Goal: Information Seeking & Learning: Check status

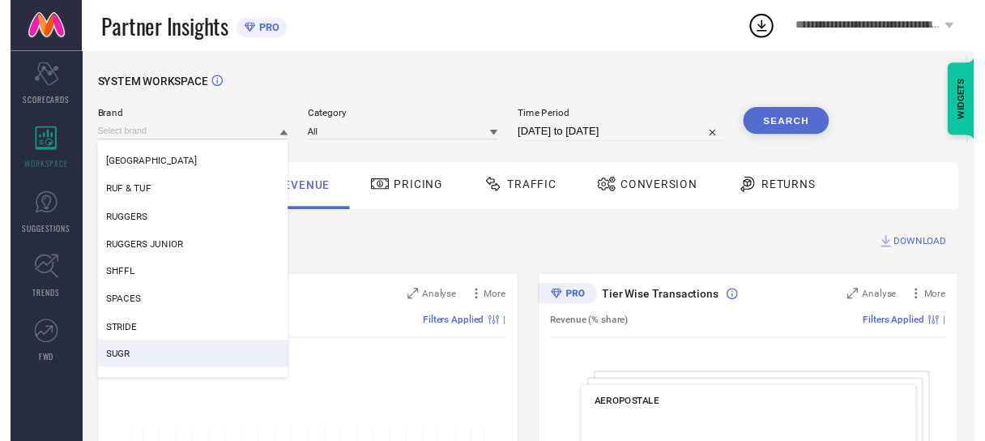
scroll to position [741, 0]
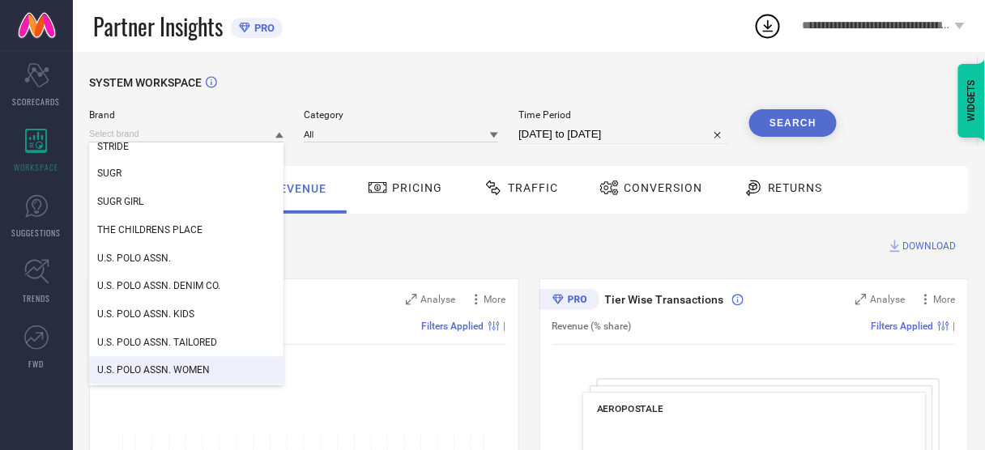
click at [181, 369] on span "U.S. POLO ASSN. WOMEN" at bounding box center [153, 370] width 113 height 11
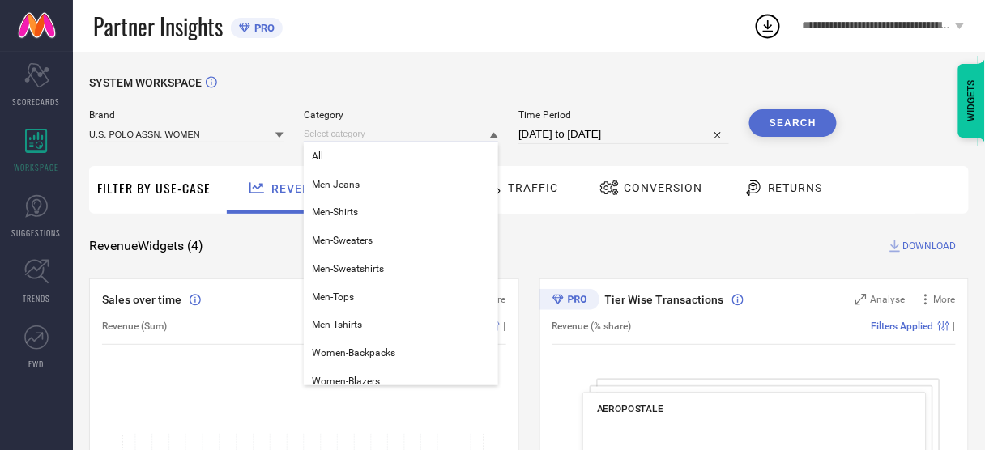
click at [432, 141] on input at bounding box center [401, 134] width 194 height 17
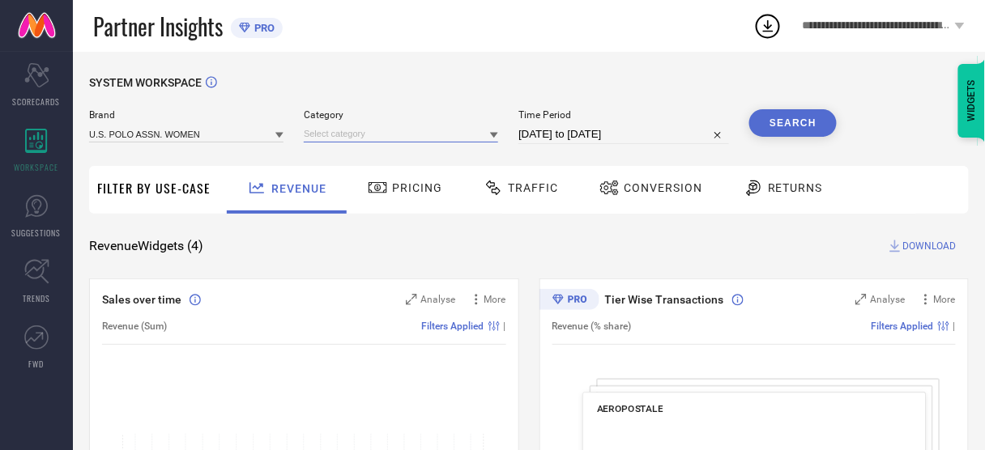
click at [402, 133] on input at bounding box center [401, 134] width 194 height 17
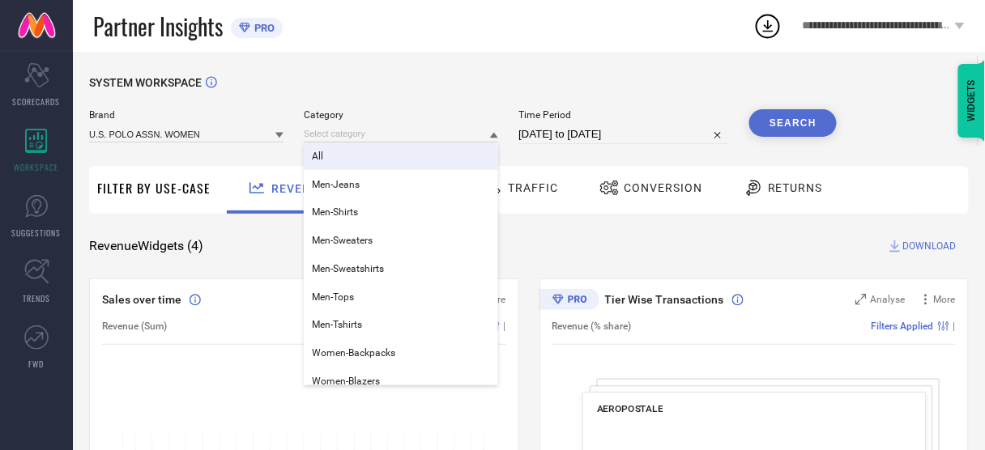
click at [394, 149] on div "All" at bounding box center [401, 157] width 194 height 28
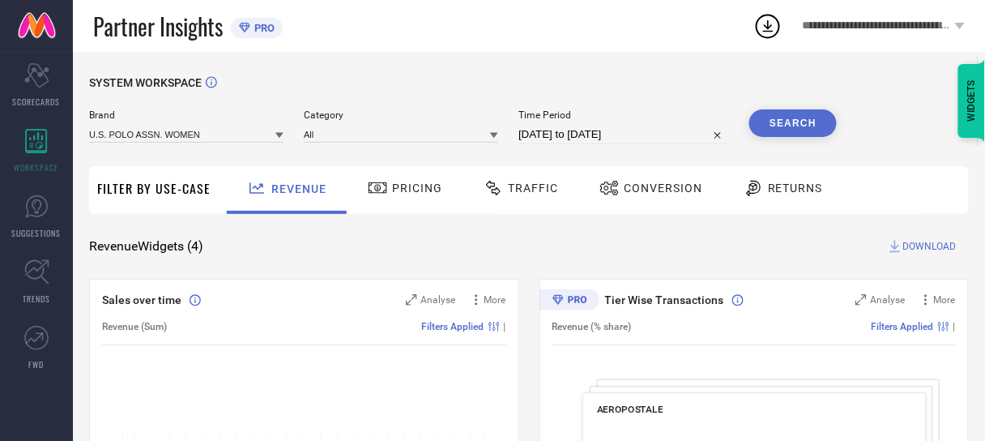
select select "7"
select select "2025"
select select "8"
select select "2025"
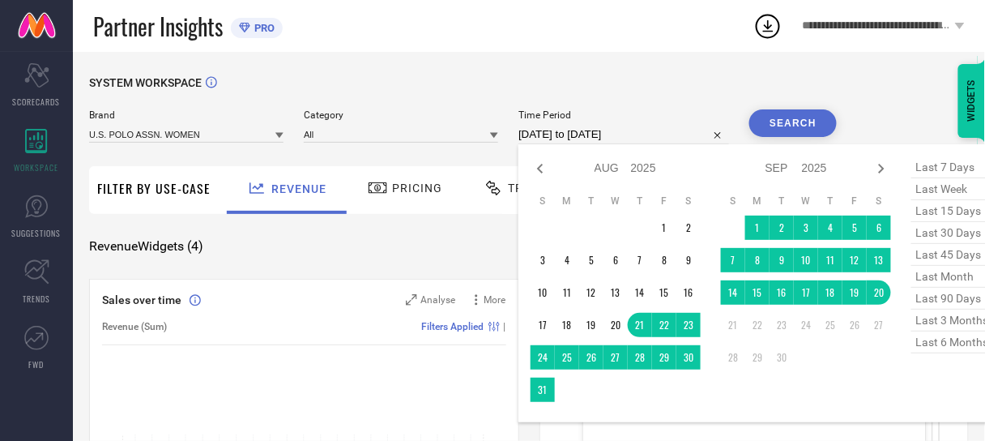
click at [551, 130] on input "[DATE] to [DATE]" at bounding box center [623, 134] width 211 height 19
click at [875, 173] on icon at bounding box center [880, 168] width 19 height 19
select select "8"
select select "2025"
select select "9"
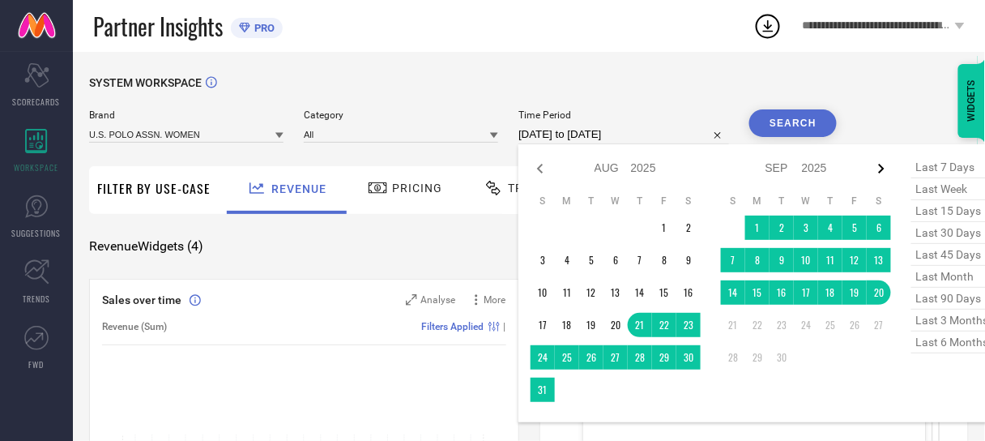
select select "2025"
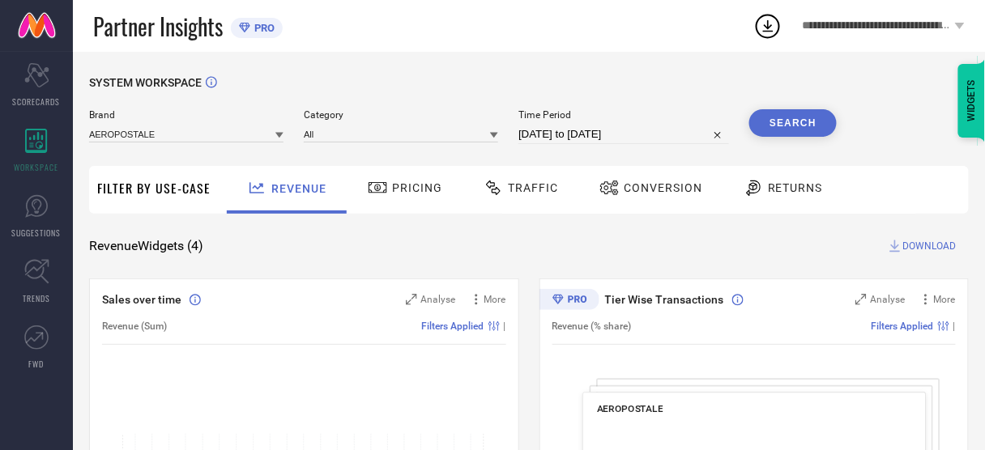
click at [441, 43] on div "Partner Insights PRO" at bounding box center [423, 26] width 660 height 52
